Goal: Task Accomplishment & Management: Manage account settings

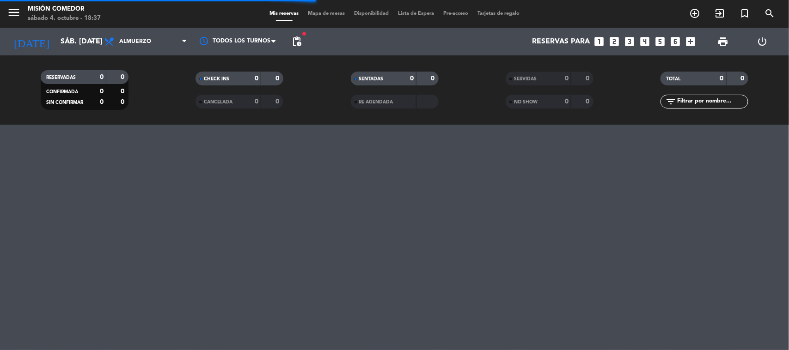
click at [621, 42] on div "Reservas para looks_one looks_two looks_3 looks_4 looks_5 looks_6 add_box" at bounding box center [503, 42] width 394 height 28
click at [620, 41] on icon "looks_two" at bounding box center [615, 42] width 12 height 12
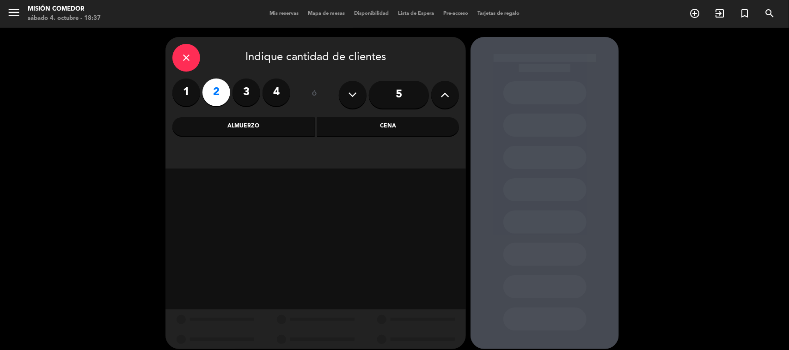
click at [375, 122] on div "Cena" at bounding box center [388, 126] width 142 height 18
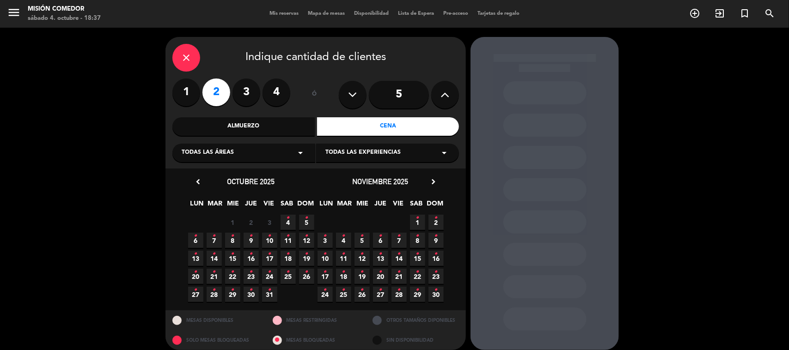
click at [290, 221] on span "4 •" at bounding box center [288, 222] width 15 height 15
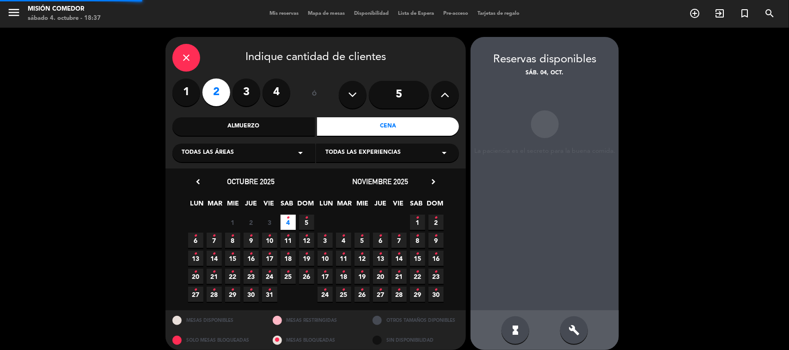
scroll to position [8, 0]
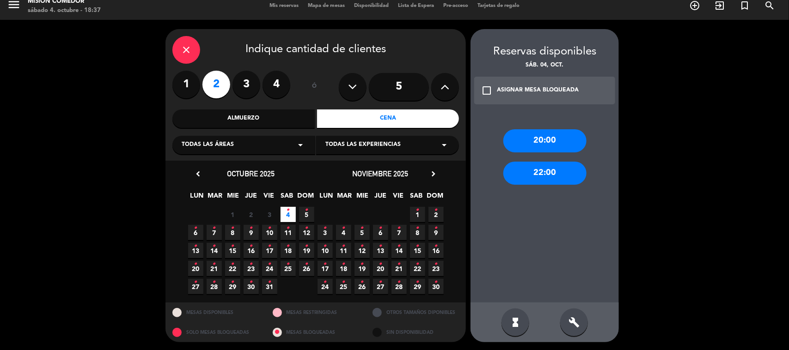
click at [558, 141] on div "20:00" at bounding box center [544, 140] width 83 height 23
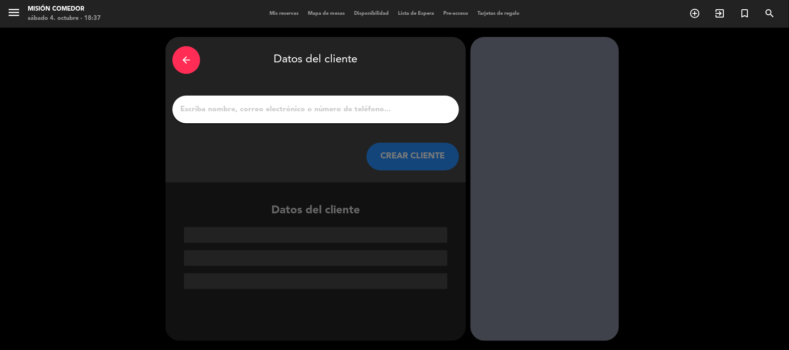
click at [303, 104] on input "1" at bounding box center [315, 109] width 273 height 13
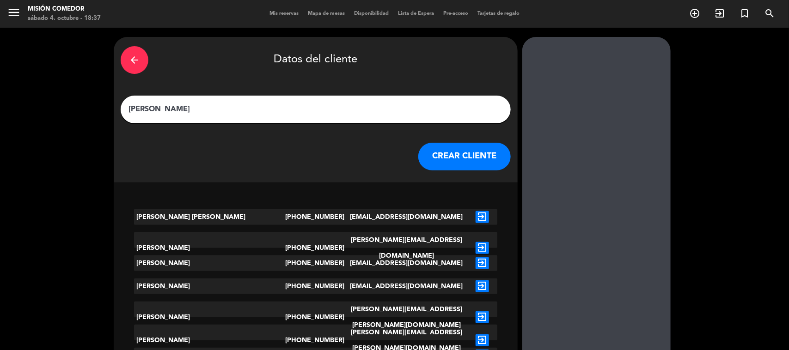
type input "[PERSON_NAME]"
click at [435, 158] on button "CREAR CLIENTE" at bounding box center [464, 157] width 92 height 28
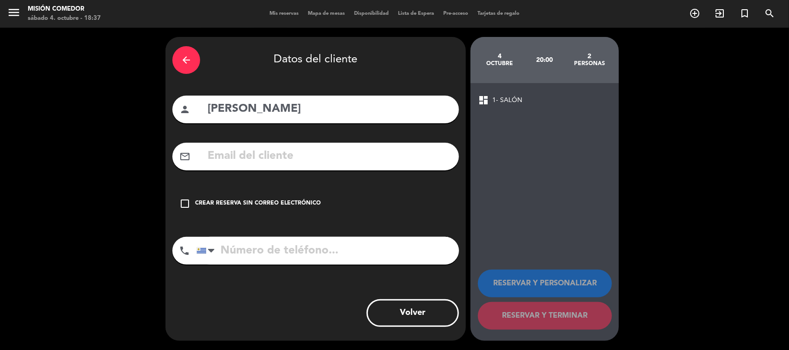
click at [252, 193] on div "check_box_outline_blank Crear reserva sin correo electrónico" at bounding box center [315, 204] width 287 height 28
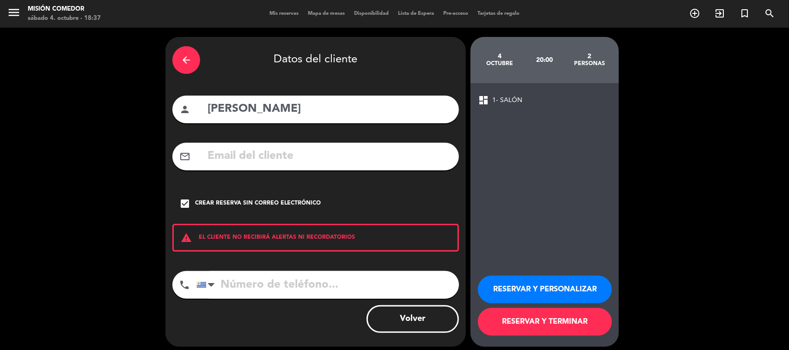
click at [558, 292] on button "RESERVAR Y PERSONALIZAR" at bounding box center [545, 290] width 134 height 28
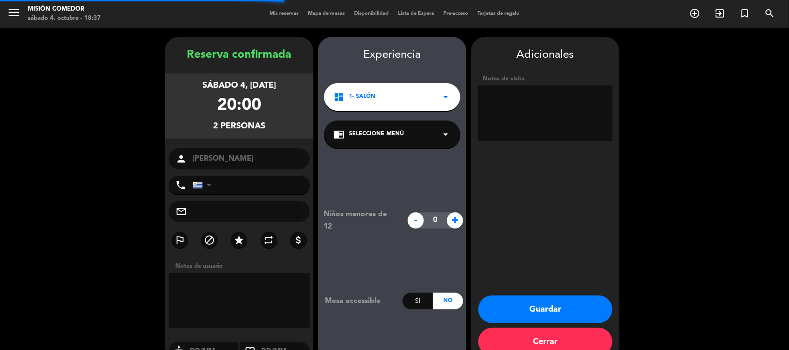
scroll to position [19, 0]
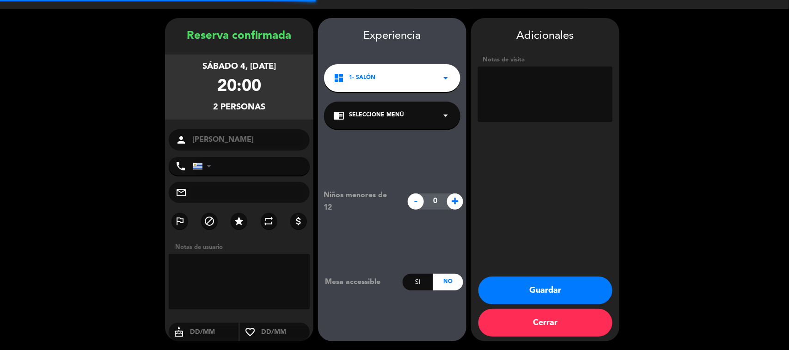
click at [568, 96] on textarea at bounding box center [545, 94] width 135 height 55
type textarea "21.30hrs - mesa adentro"
click at [553, 282] on button "Guardar" at bounding box center [545, 291] width 134 height 28
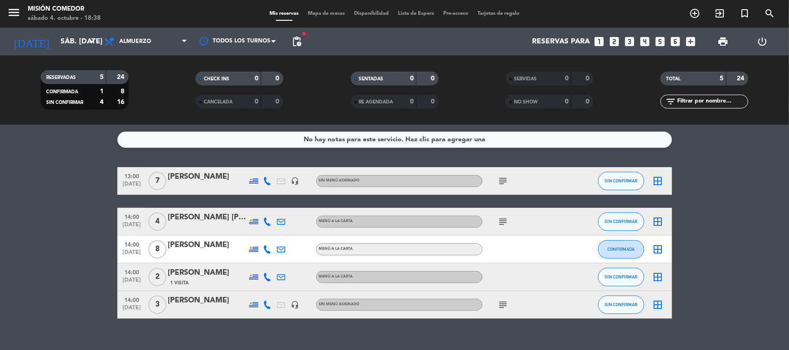
click at [642, 40] on icon "looks_4" at bounding box center [645, 42] width 12 height 12
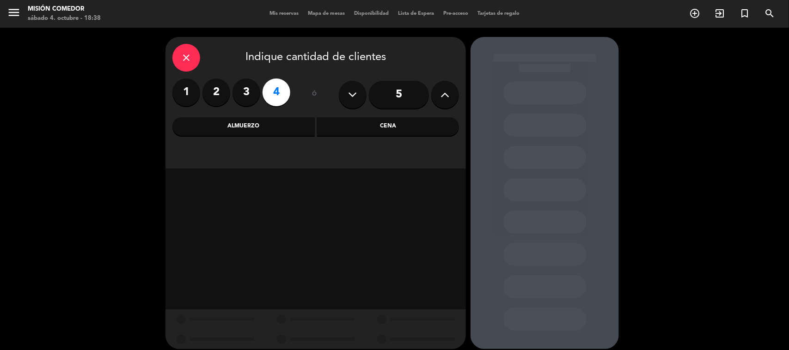
click at [384, 130] on div "Cena" at bounding box center [388, 126] width 142 height 18
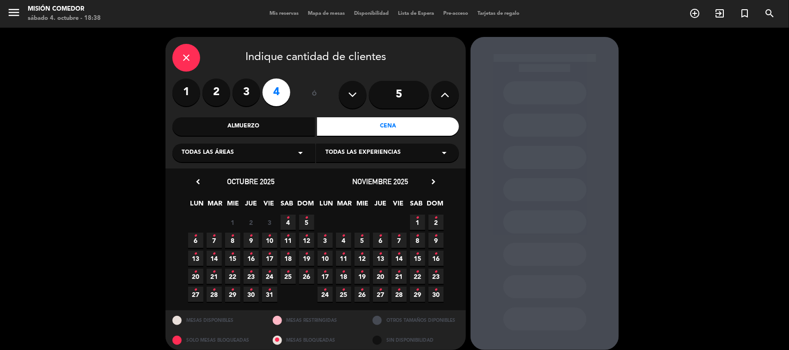
click at [292, 220] on span "4 •" at bounding box center [288, 222] width 15 height 15
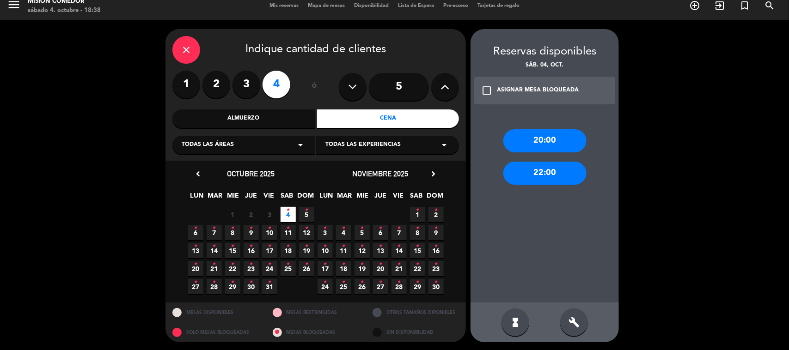
click at [566, 136] on div "20:00" at bounding box center [544, 140] width 83 height 23
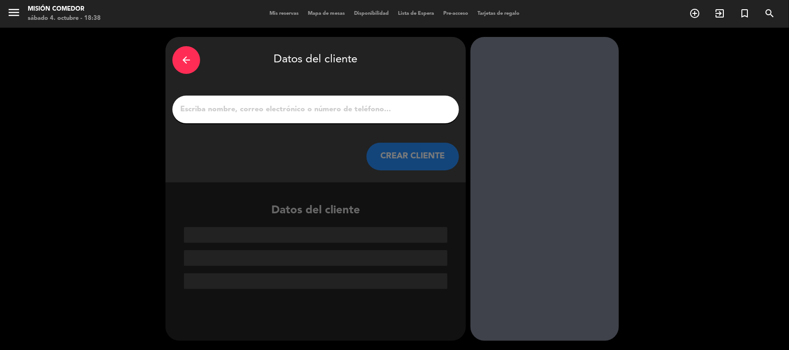
scroll to position [0, 0]
click at [355, 113] on input "1" at bounding box center [315, 109] width 273 height 13
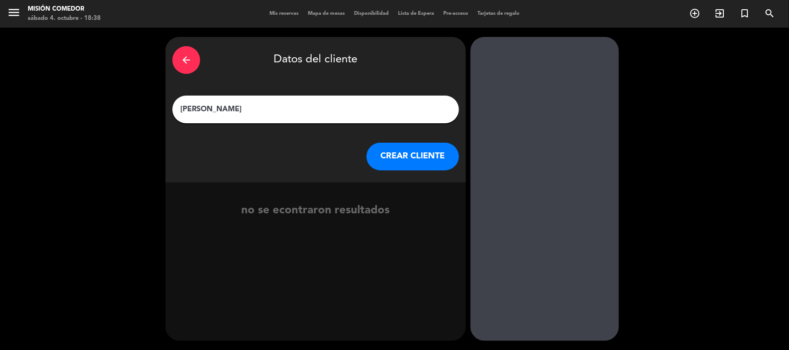
type input "[PERSON_NAME]"
click at [412, 162] on button "CREAR CLIENTE" at bounding box center [413, 157] width 92 height 28
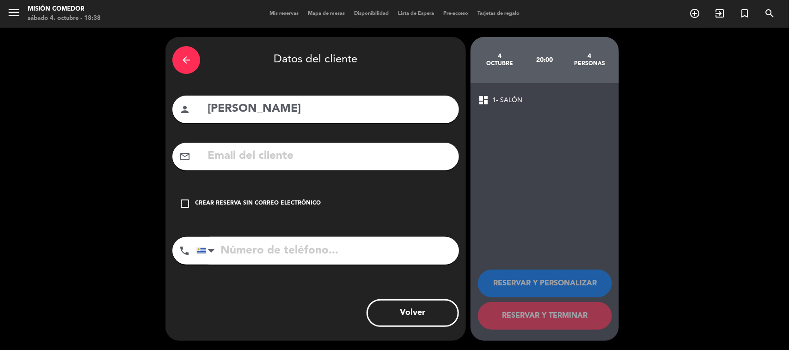
click at [282, 197] on div "check_box_outline_blank Crear reserva sin correo electrónico" at bounding box center [315, 204] width 287 height 28
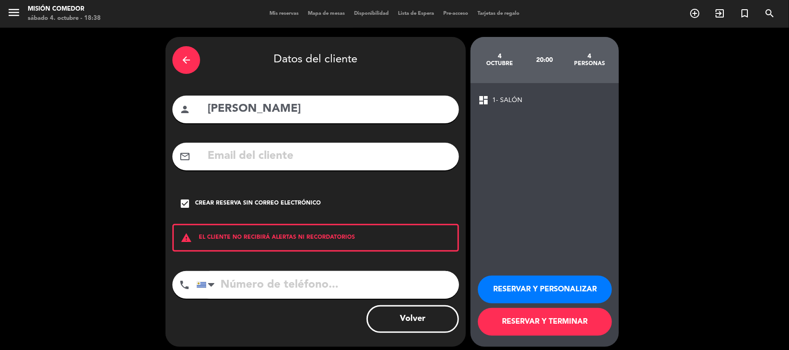
click at [544, 288] on button "RESERVAR Y PERSONALIZAR" at bounding box center [545, 290] width 134 height 28
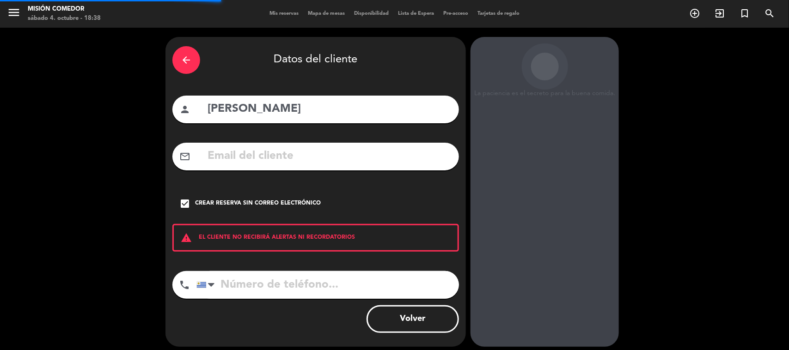
scroll to position [19, 0]
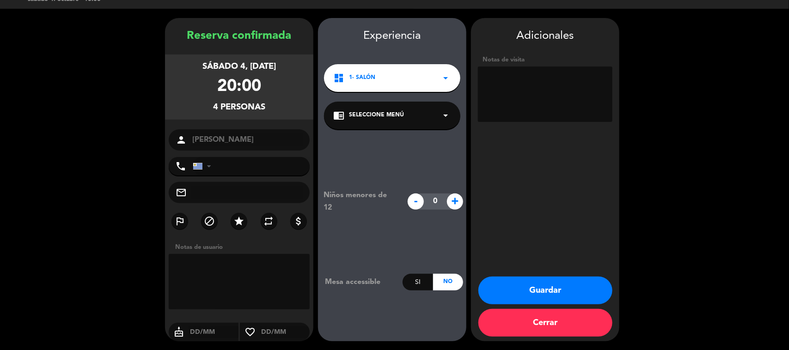
click at [576, 86] on textarea at bounding box center [545, 94] width 135 height 55
type textarea "21hrs - no paga"
click at [595, 282] on button "Guardar" at bounding box center [545, 291] width 134 height 28
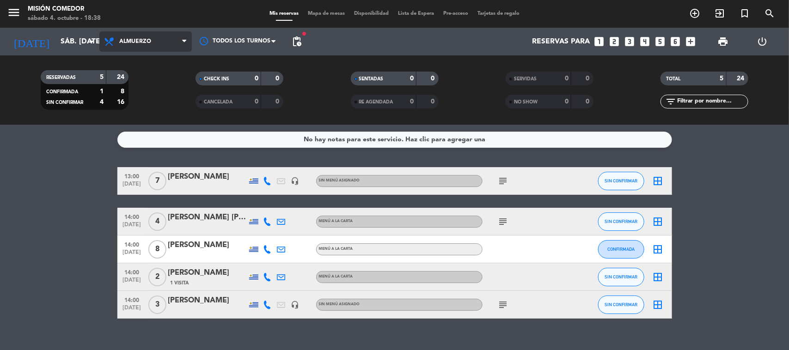
click at [130, 42] on span "Almuerzo" at bounding box center [135, 41] width 32 height 6
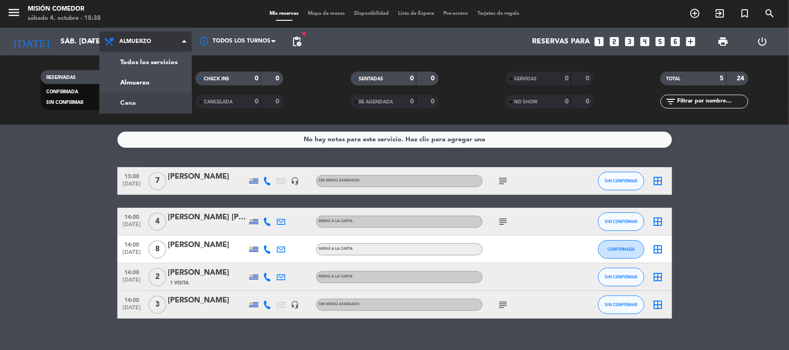
click at [146, 104] on div "menu Misión Comedor sábado 4. octubre - 18:38 Mis reservas Mapa de mesas Dispon…" at bounding box center [394, 62] width 789 height 125
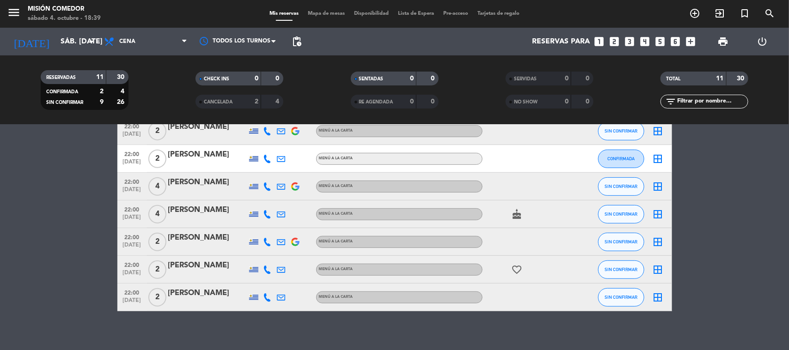
scroll to position [181, 0]
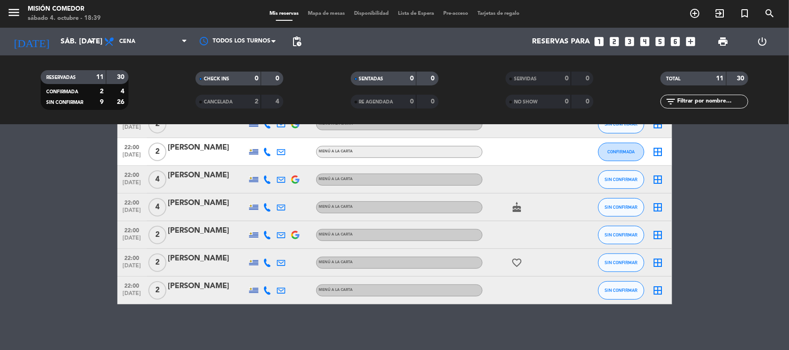
click at [70, 227] on bookings-row "20:00 [DATE] 4 [PERSON_NAME] MENÚ A LA CARTA SIN CONFIRMAR border_all 20:00 [DA…" at bounding box center [394, 146] width 789 height 318
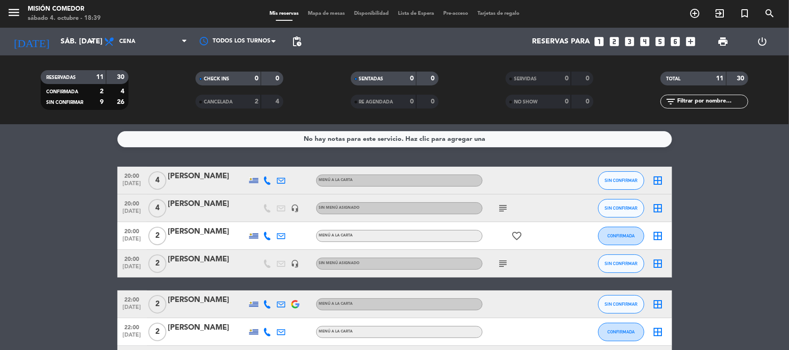
scroll to position [0, 0]
click at [68, 185] on bookings-row "20:00 [DATE] 4 [PERSON_NAME] MENÚ A LA CARTA SIN CONFIRMAR border_all 20:00 [DA…" at bounding box center [394, 326] width 789 height 318
click at [500, 213] on icon "subject" at bounding box center [503, 208] width 11 height 11
click at [505, 261] on icon "subject" at bounding box center [503, 264] width 11 height 11
click at [725, 250] on bookings-row "20:00 [DATE] 4 [PERSON_NAME] MENÚ A LA CARTA SIN CONFIRMAR border_all 20:00 [DA…" at bounding box center [394, 326] width 789 height 318
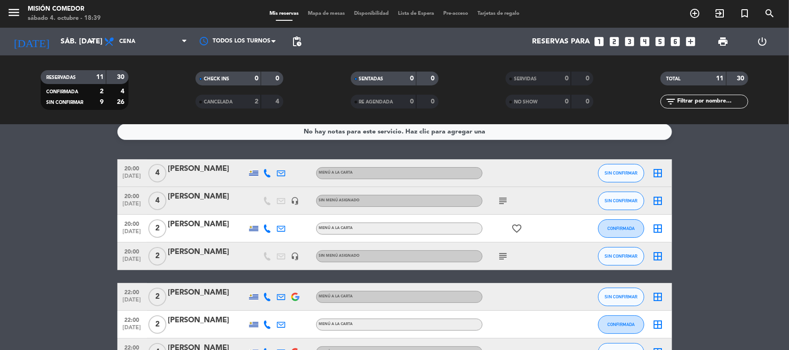
scroll to position [7, 0]
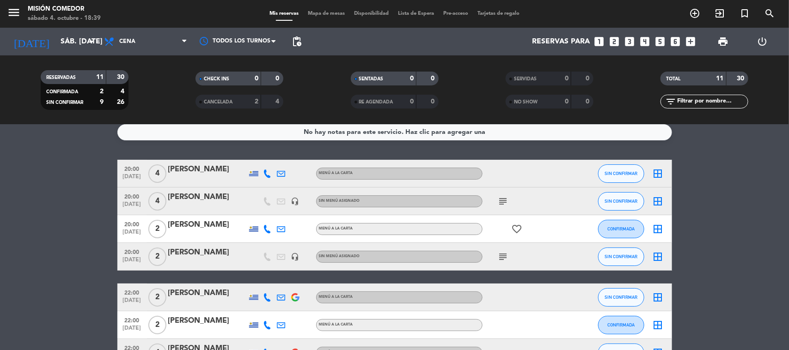
click at [81, 192] on bookings-row "20:00 [DATE] 4 [PERSON_NAME] MENÚ A LA CARTA SIN CONFIRMAR border_all 20:00 [DA…" at bounding box center [394, 319] width 789 height 318
click at [506, 255] on icon "subject" at bounding box center [503, 256] width 11 height 11
click at [722, 252] on bookings-row "20:00 [DATE] 4 [PERSON_NAME] MENÚ A LA CARTA SIN CONFIRMAR border_all 20:00 [DA…" at bounding box center [394, 319] width 789 height 318
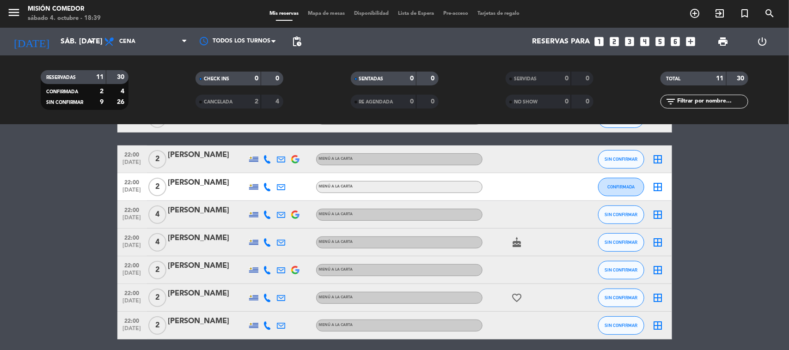
scroll to position [65, 0]
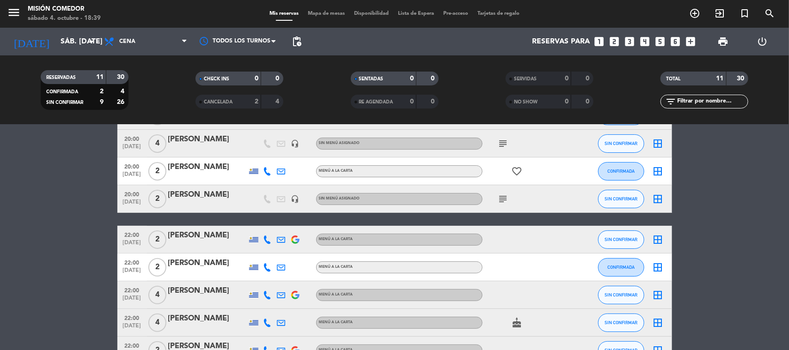
click at [61, 253] on bookings-row "20:00 [DATE] 4 [PERSON_NAME] MENÚ A LA CARTA SIN CONFIRMAR border_all 20:00 [DA…" at bounding box center [394, 261] width 789 height 318
click at [28, 224] on bookings-row "20:00 [DATE] 4 [PERSON_NAME] MENÚ A LA CARTA SIN CONFIRMAR border_all 20:00 [DA…" at bounding box center [394, 261] width 789 height 318
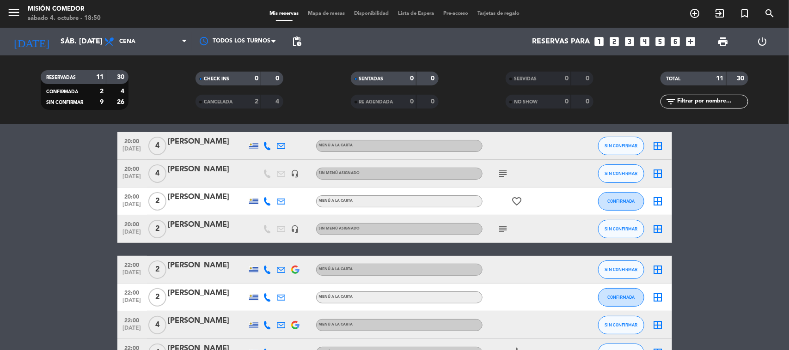
scroll to position [0, 0]
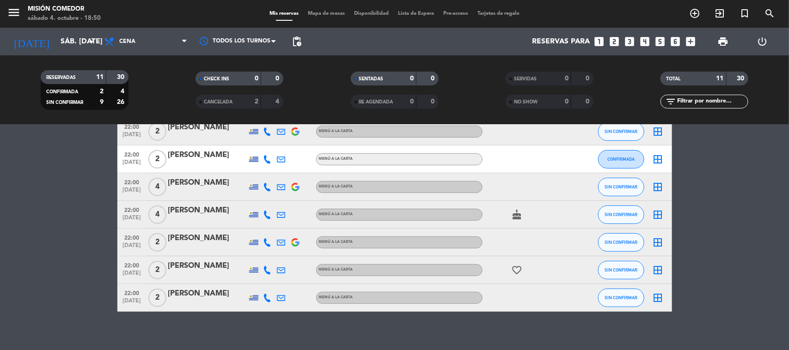
click at [59, 209] on bookings-row "20:00 [DATE] 4 [PERSON_NAME] MENÚ A LA CARTA SIN CONFIRMAR border_all 20:00 [DA…" at bounding box center [394, 153] width 789 height 318
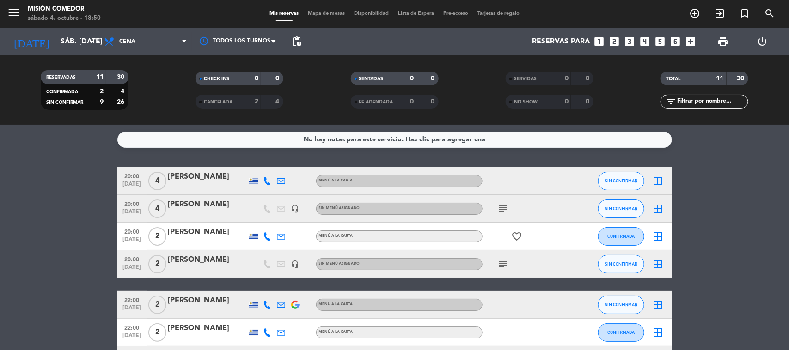
click at [59, 209] on bookings-row "20:00 [DATE] 4 [PERSON_NAME] MENÚ A LA CARTA SIN CONFIRMAR border_all 20:00 [DA…" at bounding box center [394, 326] width 789 height 318
